Goal: Find specific page/section: Find specific page/section

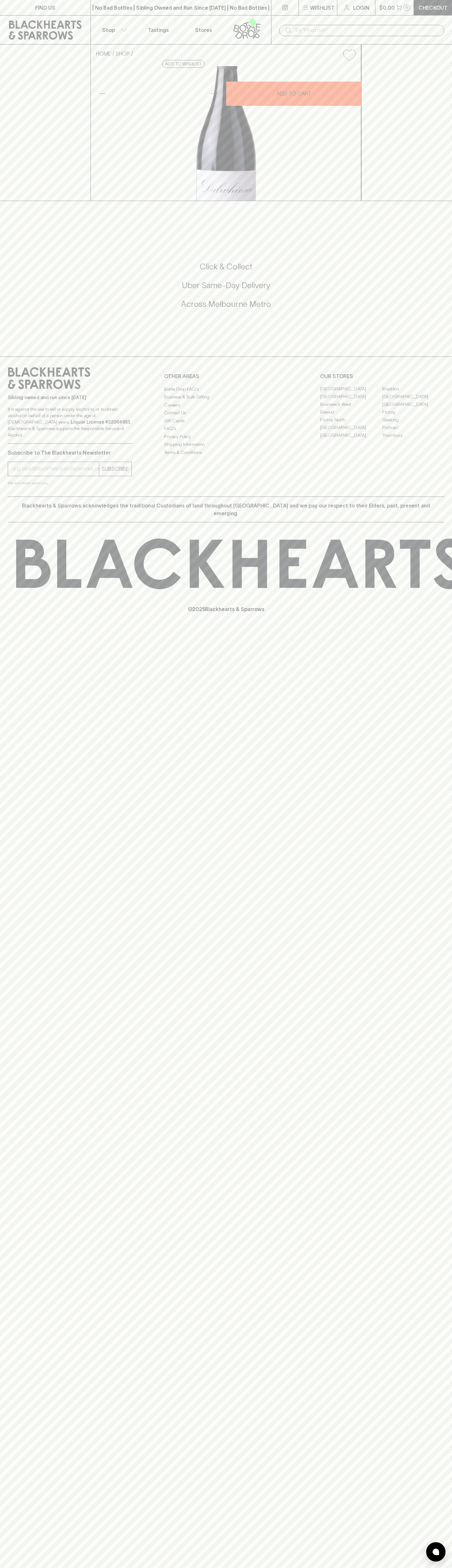
click at [214, 32] on link "Stores" at bounding box center [203, 29] width 45 height 29
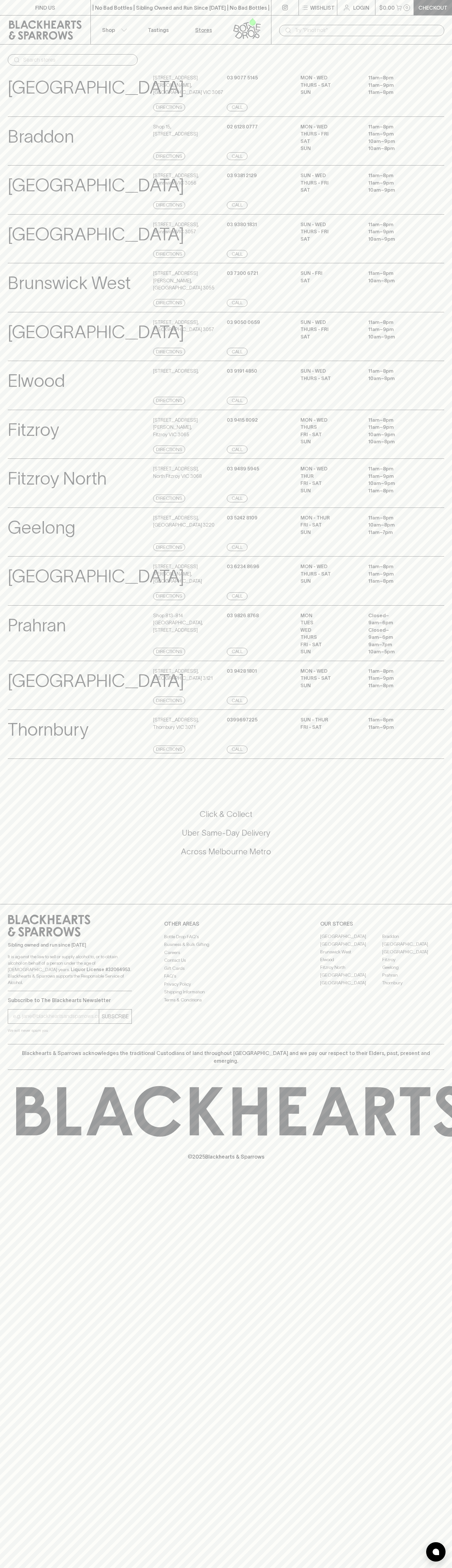
click at [448, 409] on div "Elwood View Store Details 108 Ormond Road , Directions 03 9191 4850 Call SUN - …" at bounding box center [226, 385] width 452 height 49
click at [192, 1567] on html "FIND US | No Bad Bottles | Sibling Owned and Run Since 2006 | No Bad Bottles | …" at bounding box center [226, 784] width 452 height 1568
click at [9, 541] on p "Geelong" at bounding box center [41, 528] width 68 height 27
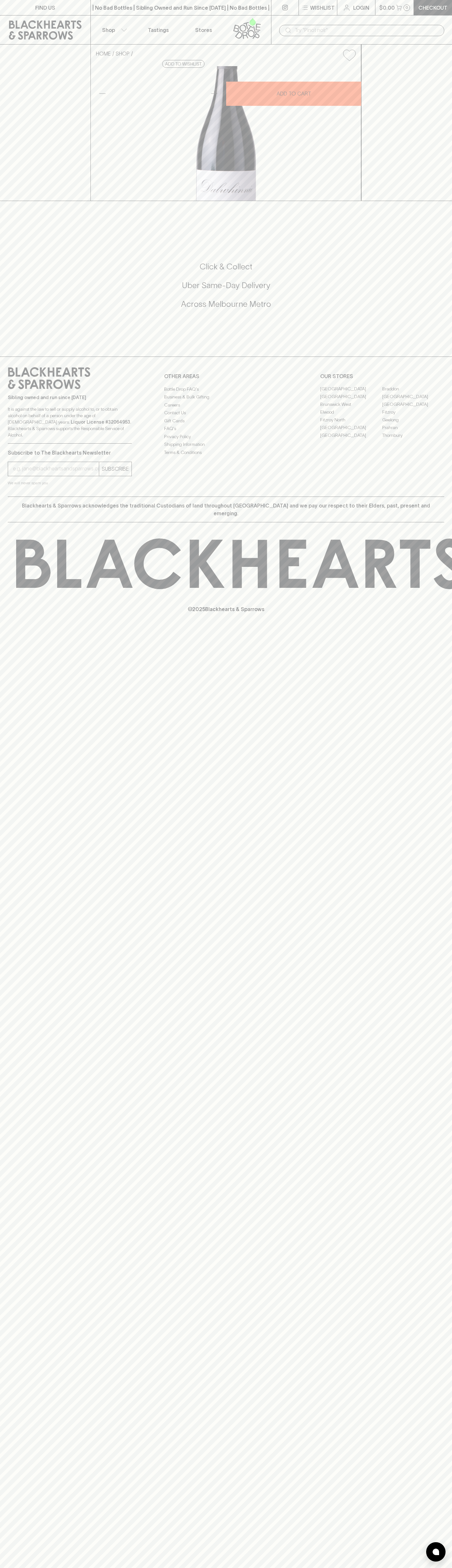
click at [351, 432] on link "[GEOGRAPHIC_DATA]" at bounding box center [351, 427] width 62 height 8
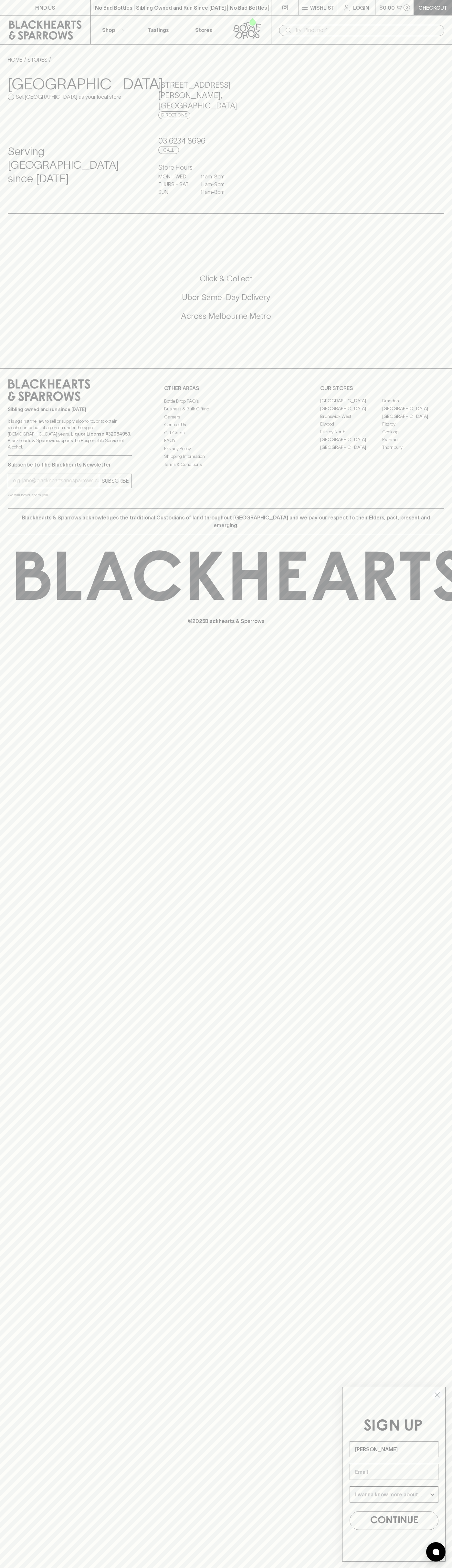
type input "John Smith"
